Goal: Task Accomplishment & Management: Manage account settings

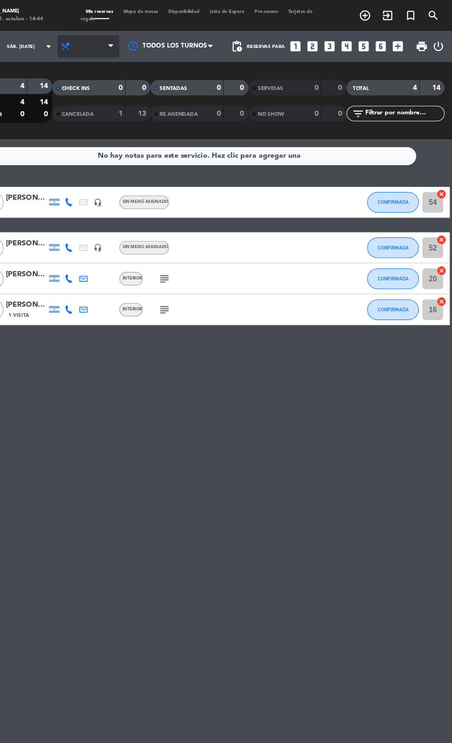
click at [102, 40] on icon at bounding box center [106, 41] width 9 height 9
click at [107, 101] on div "menu [PERSON_NAME] sábado 11. octubre - 14:44 Mis reservas Mapa de mesas Dispon…" at bounding box center [226, 62] width 452 height 125
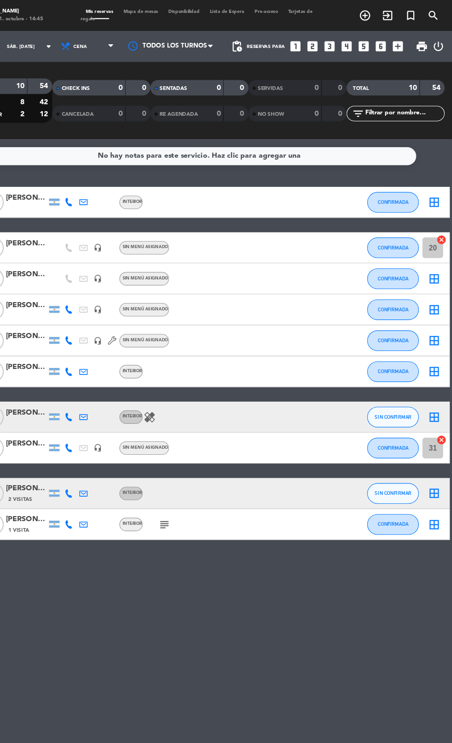
click at [376, 44] on icon "looks_5" at bounding box center [373, 42] width 12 height 12
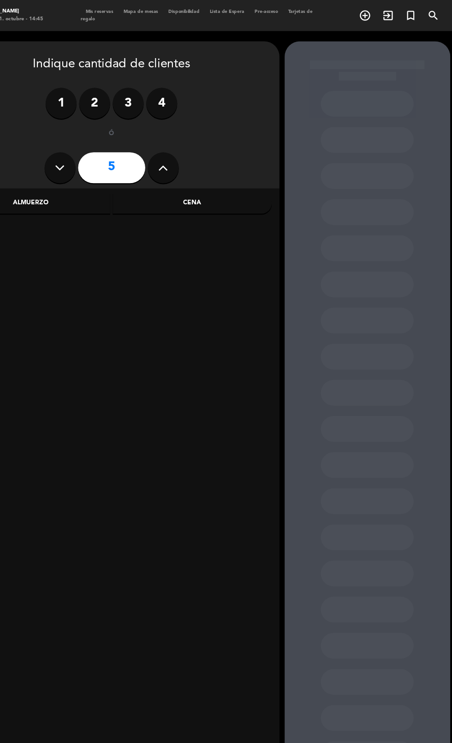
click at [204, 144] on button at bounding box center [194, 150] width 28 height 28
type input "6"
click at [212, 174] on div "Cena" at bounding box center [220, 181] width 142 height 18
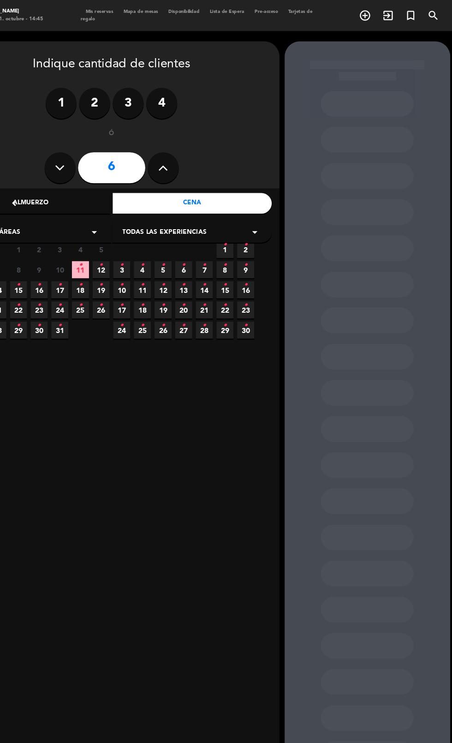
click at [120, 235] on icon "•" at bounding box center [119, 236] width 3 height 15
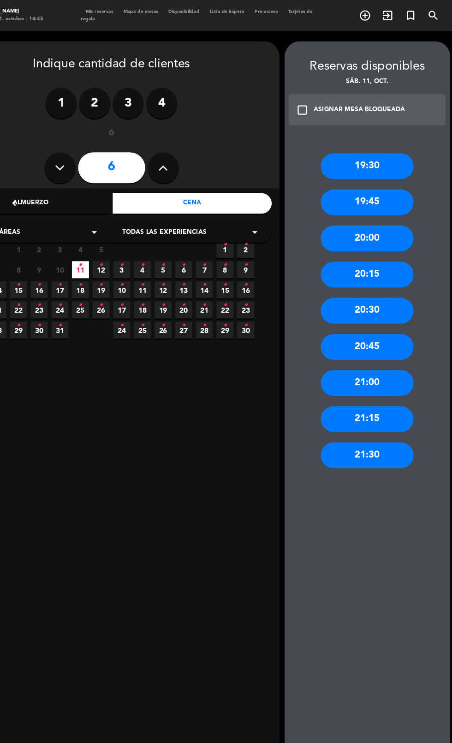
click at [356, 331] on div "21:00" at bounding box center [375, 342] width 83 height 23
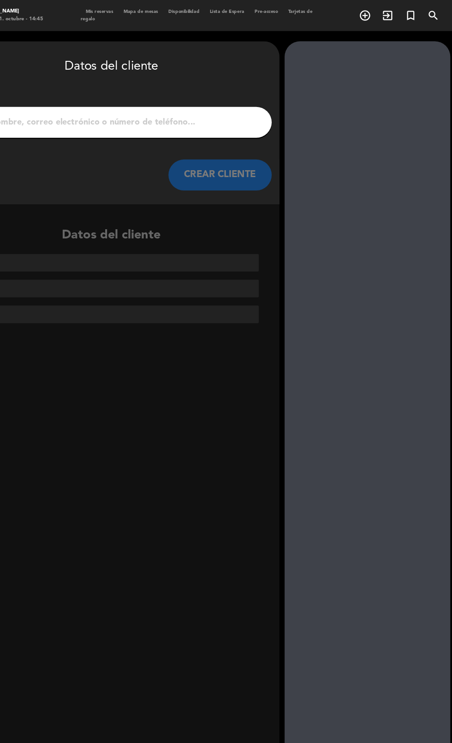
click at [97, 103] on input "1" at bounding box center [148, 109] width 272 height 13
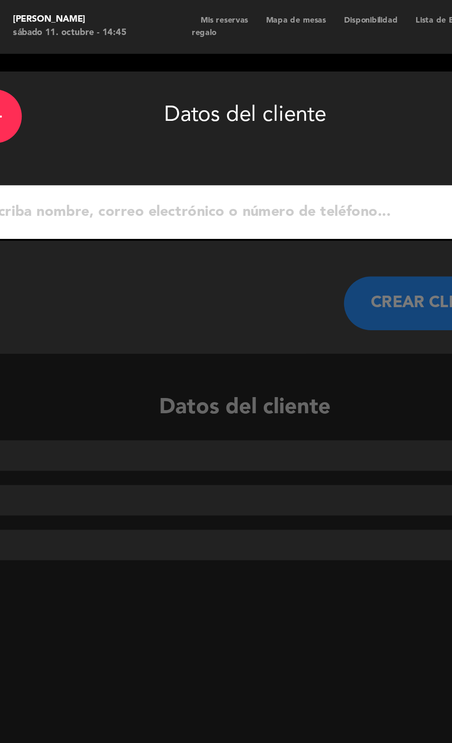
scroll to position [30, 0]
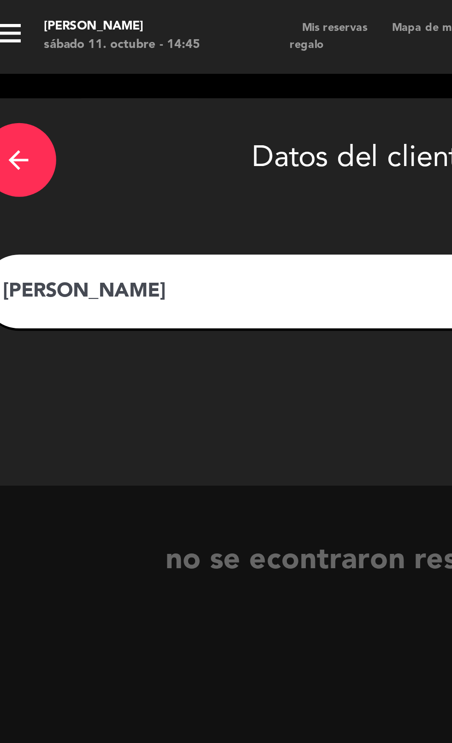
click at [35, 103] on input "[PERSON_NAME]" at bounding box center [148, 109] width 272 height 13
click at [42, 103] on input "[PERSON_NAME]" at bounding box center [148, 109] width 272 height 13
type input "[PERSON_NAME]"
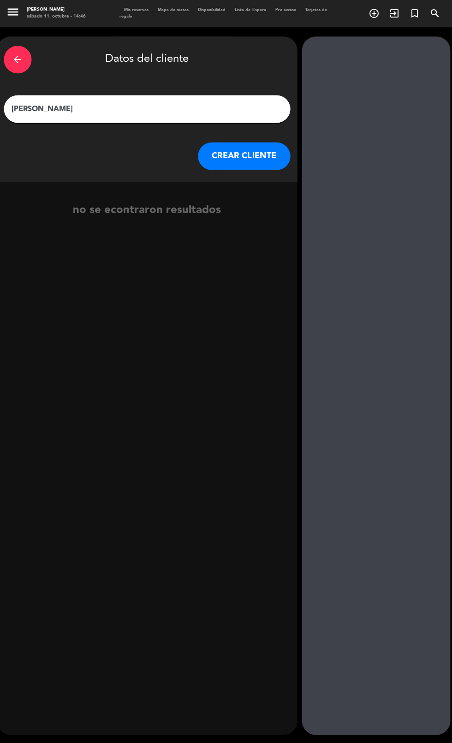
click at [263, 143] on button "CREAR CLIENTE" at bounding box center [244, 157] width 92 height 28
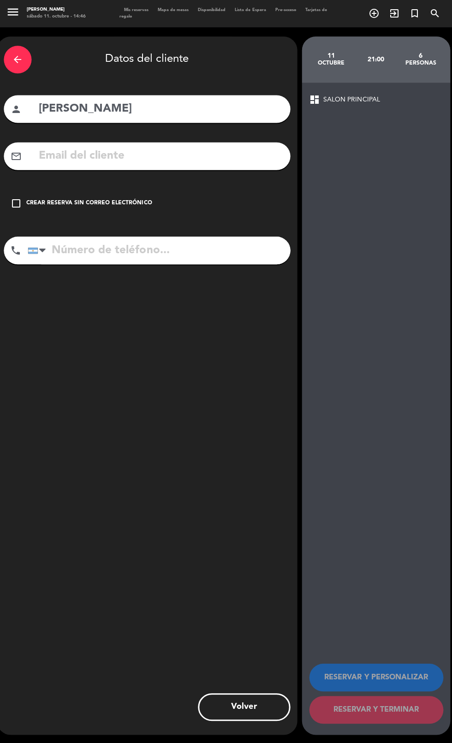
click at [77, 199] on div "Crear reserva sin correo electrónico" at bounding box center [89, 203] width 125 height 9
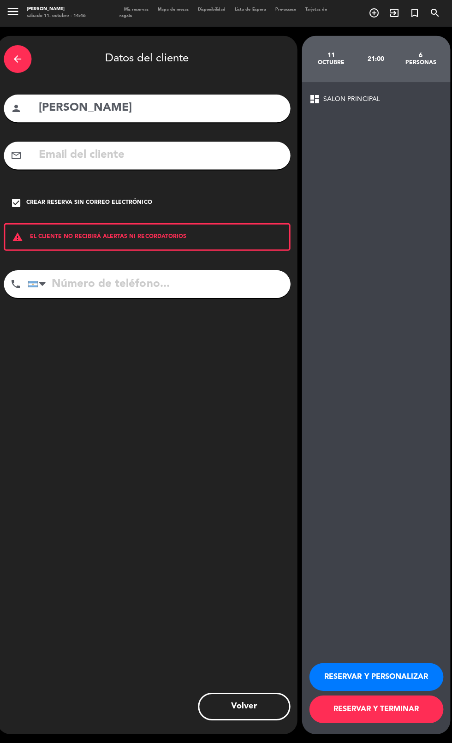
scroll to position [0, 0]
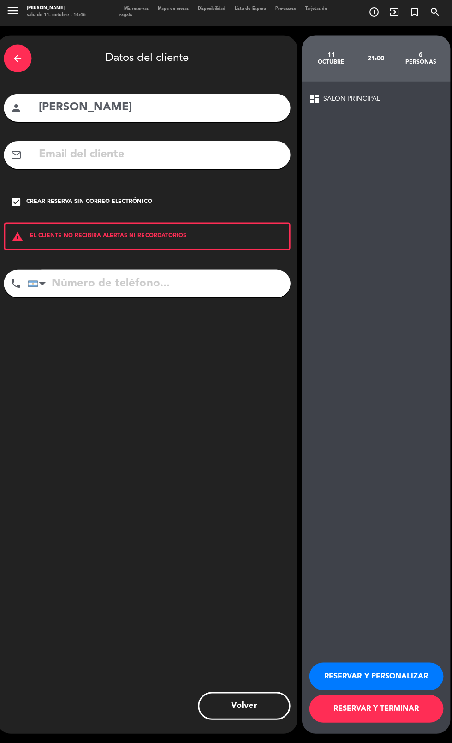
click at [388, 723] on button "RESERVAR Y TERMINAR" at bounding box center [376, 709] width 134 height 28
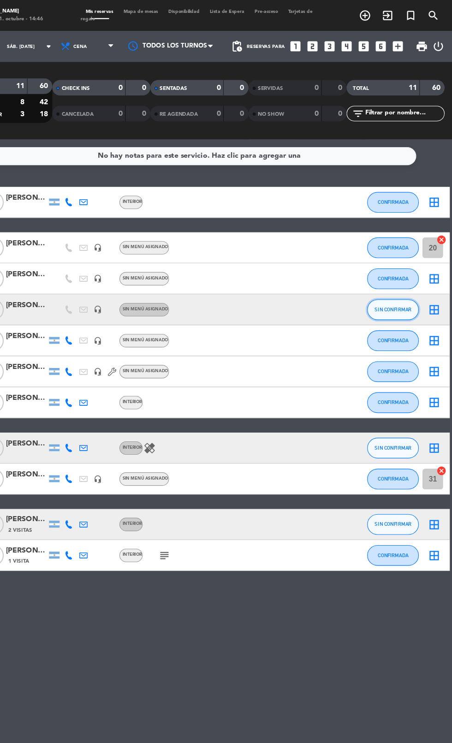
click at [395, 276] on span "SIN CONFIRMAR" at bounding box center [399, 276] width 33 height 5
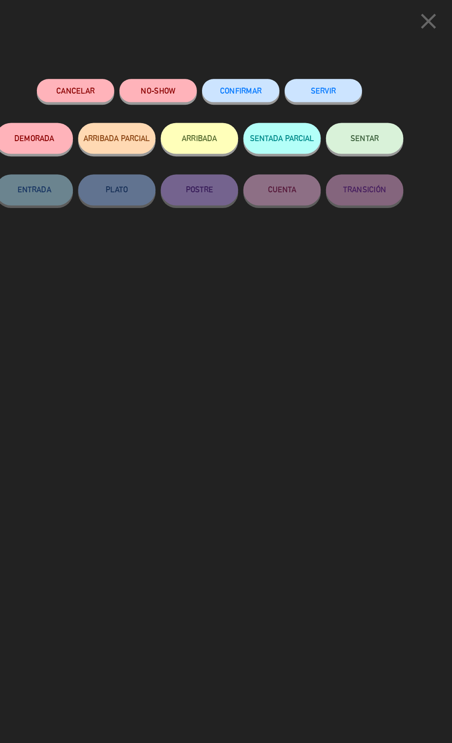
click at [265, 80] on span "CONFIRMAR" at bounding box center [262, 81] width 37 height 8
click at [256, 81] on span "CONFIRMAR" at bounding box center [262, 81] width 37 height 8
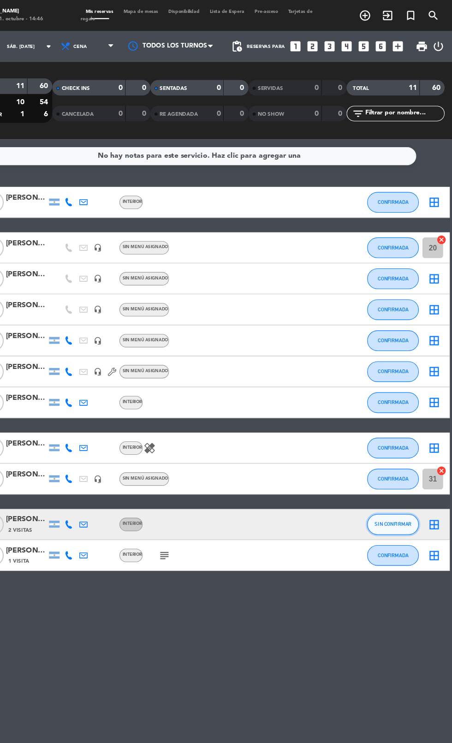
click at [401, 468] on span "SIN CONFIRMAR" at bounding box center [399, 468] width 33 height 5
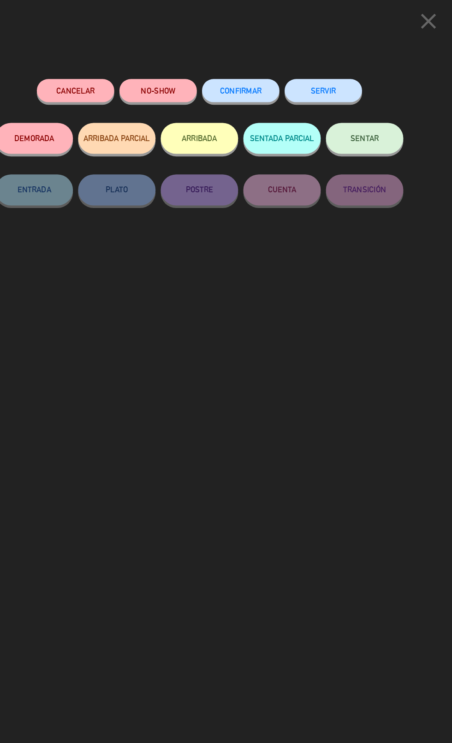
click at [276, 85] on span "CONFIRMAR" at bounding box center [262, 81] width 37 height 8
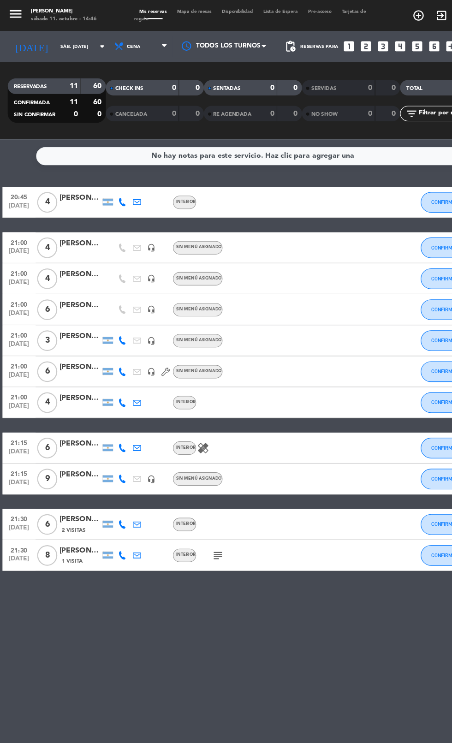
click at [244, 273] on div at bounding box center [237, 276] width 77 height 27
click at [73, 273] on div "[PERSON_NAME]" at bounding box center [71, 272] width 37 height 11
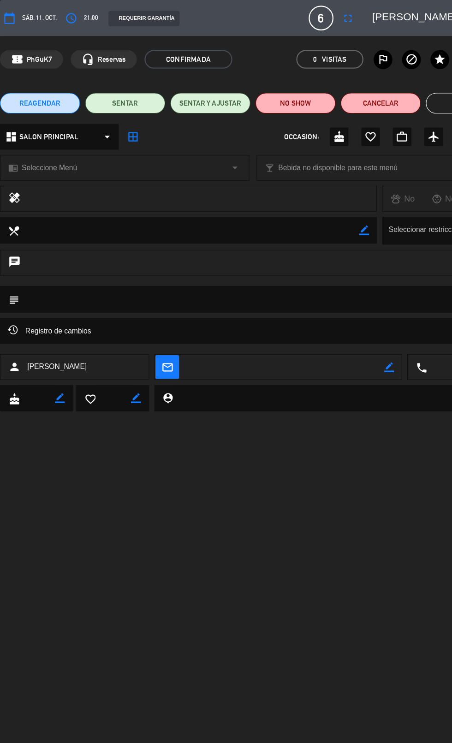
click at [139, 272] on textarea at bounding box center [226, 268] width 419 height 24
click at [46, 271] on textarea at bounding box center [226, 268] width 419 height 24
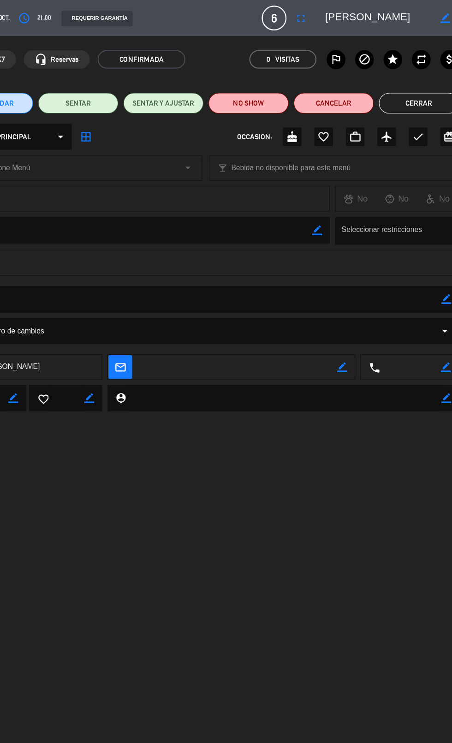
click at [440, 268] on icon "border_color" at bounding box center [440, 267] width 9 height 9
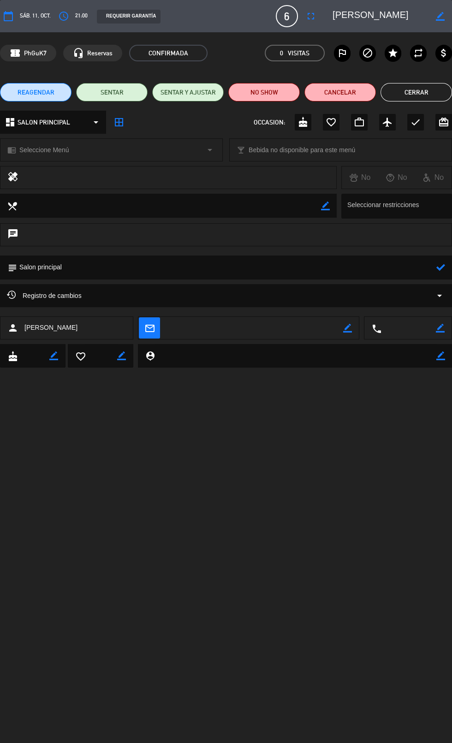
click at [438, 270] on icon at bounding box center [440, 267] width 9 height 9
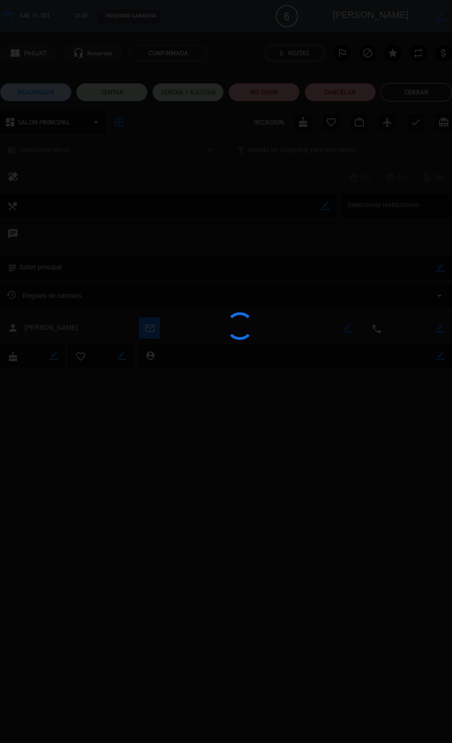
type textarea "Salon principal"
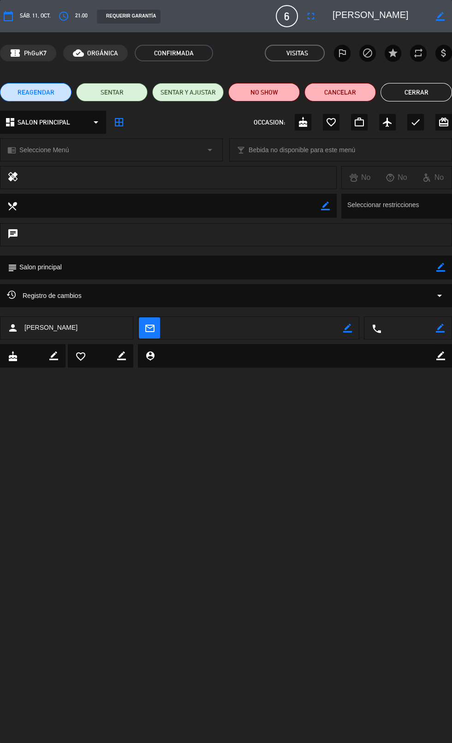
click at [416, 91] on button "Cerrar" at bounding box center [415, 92] width 71 height 18
